Goal: Task Accomplishment & Management: Use online tool/utility

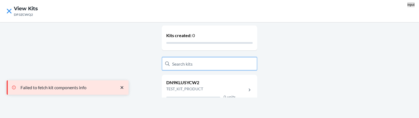
click at [193, 65] on input "text" at bounding box center [209, 63] width 95 height 13
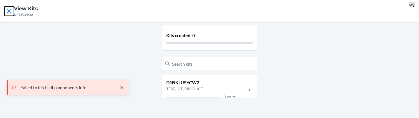
click at [9, 14] on icon at bounding box center [8, 10] width 9 height 9
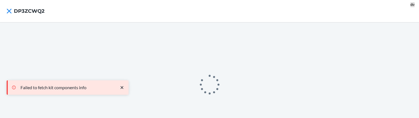
click at [116, 88] on div "Failed to fetch kit components info" at bounding box center [68, 88] width 113 height 6
click at [121, 88] on icon "close toast" at bounding box center [122, 88] width 6 height 6
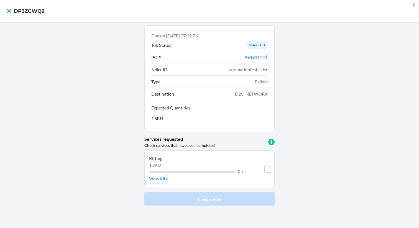
click at [159, 118] on p "View kits" at bounding box center [158, 178] width 18 height 7
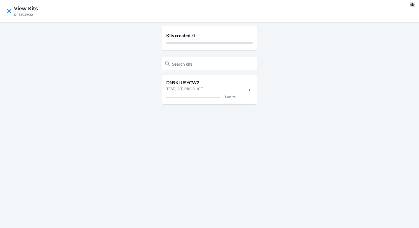
click at [218, 82] on p "DN9KLUSYCW2" at bounding box center [200, 82] width 69 height 7
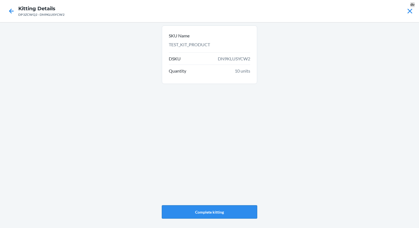
click at [211, 118] on button "Complete kitting" at bounding box center [209, 211] width 95 height 13
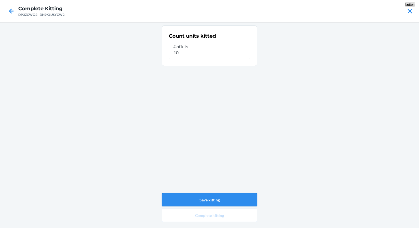
click at [208, 118] on button "Save kitting" at bounding box center [209, 199] width 95 height 13
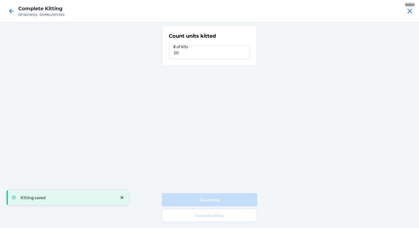
type input "0"
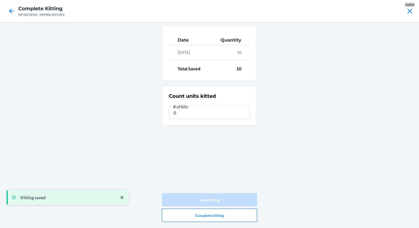
click at [216, 118] on button "Complete kitting" at bounding box center [209, 215] width 95 height 13
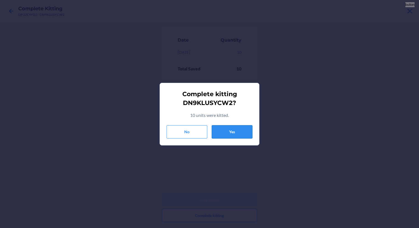
click at [238, 118] on button "Yes" at bounding box center [232, 131] width 41 height 13
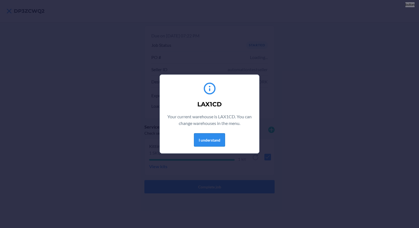
click at [211, 140] on button "I understand" at bounding box center [209, 139] width 31 height 13
